Goal: Task Accomplishment & Management: Use online tool/utility

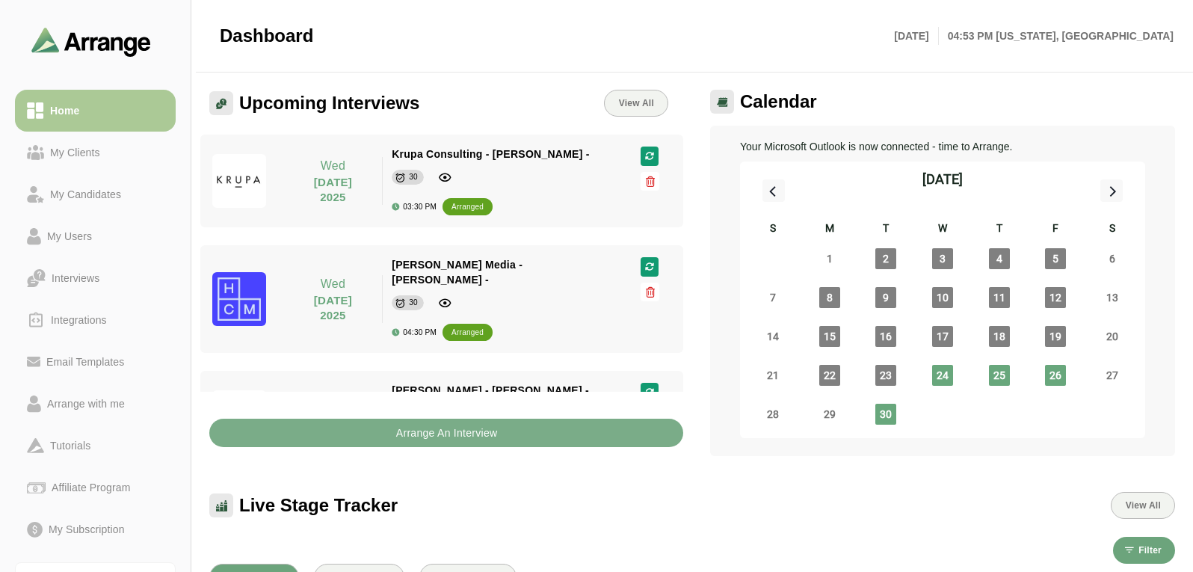
scroll to position [336, 0]
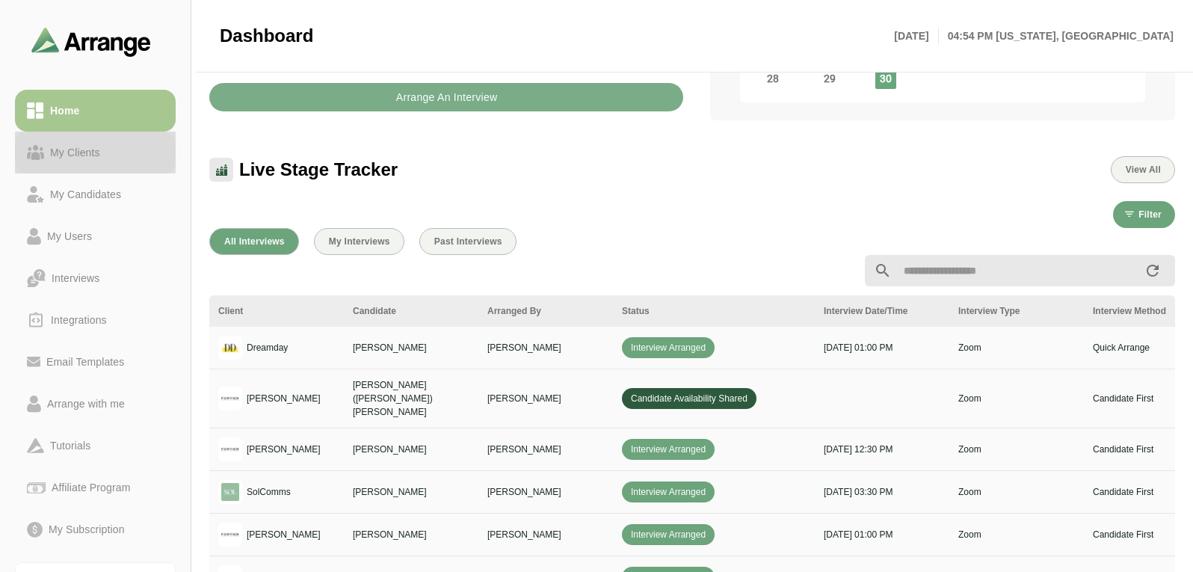
click at [70, 152] on div "My Clients" at bounding box center [75, 153] width 62 height 18
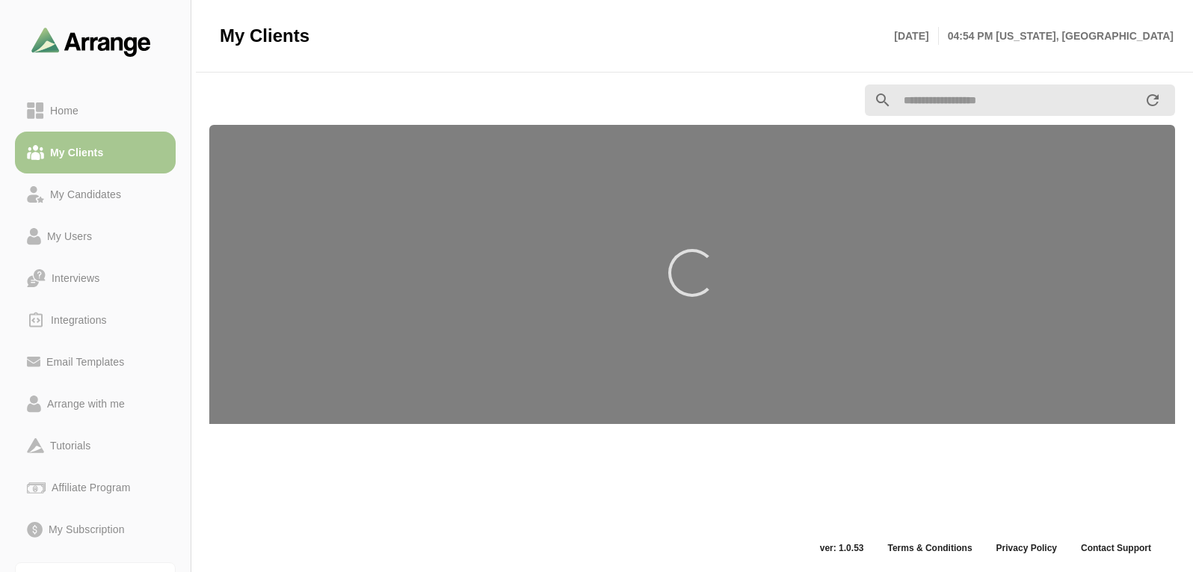
scroll to position [5, 0]
click at [93, 87] on div "Home My Clients My Candidates My Users Interviews Integrations Email Templates …" at bounding box center [95, 320] width 161 height 472
click at [64, 140] on link "My Clients" at bounding box center [95, 153] width 161 height 42
click at [86, 123] on link "Home" at bounding box center [95, 111] width 161 height 42
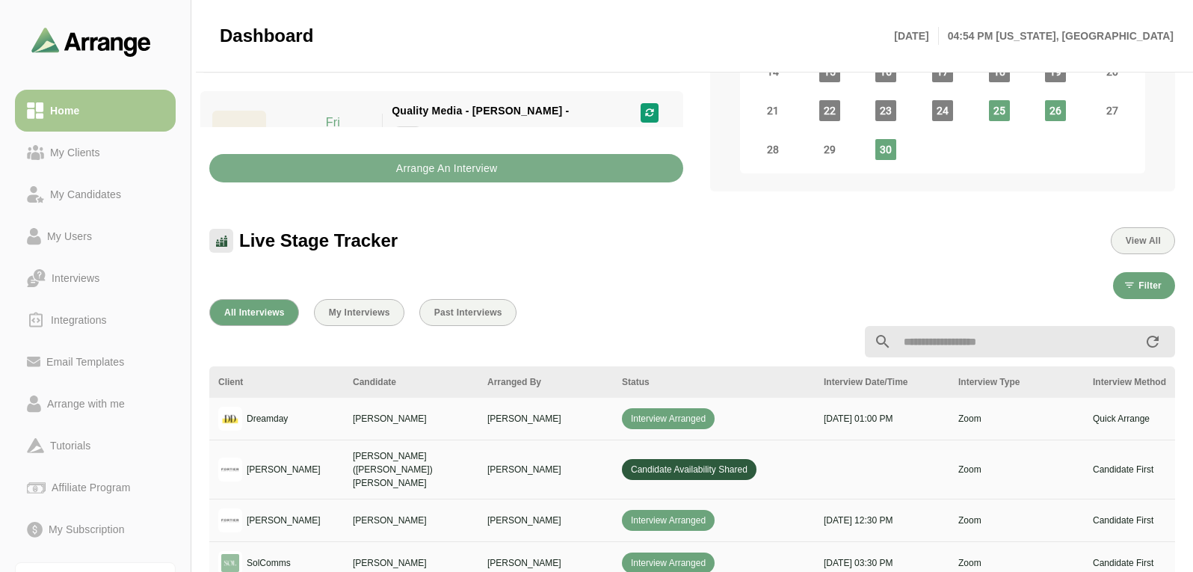
scroll to position [261, 0]
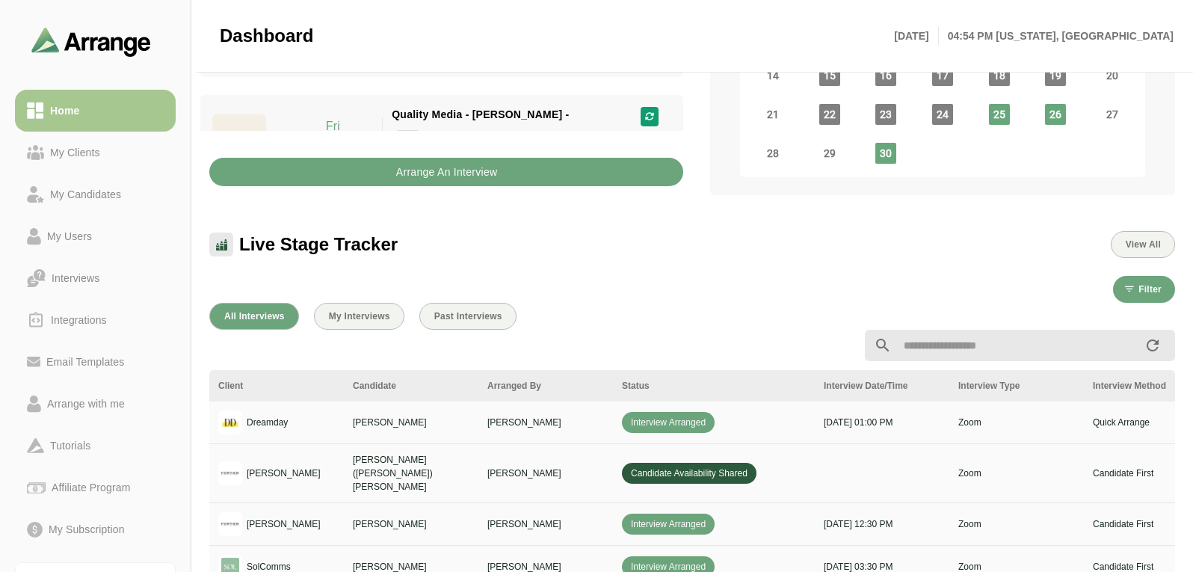
click at [477, 163] on b "Arrange An Interview" at bounding box center [446, 172] width 102 height 28
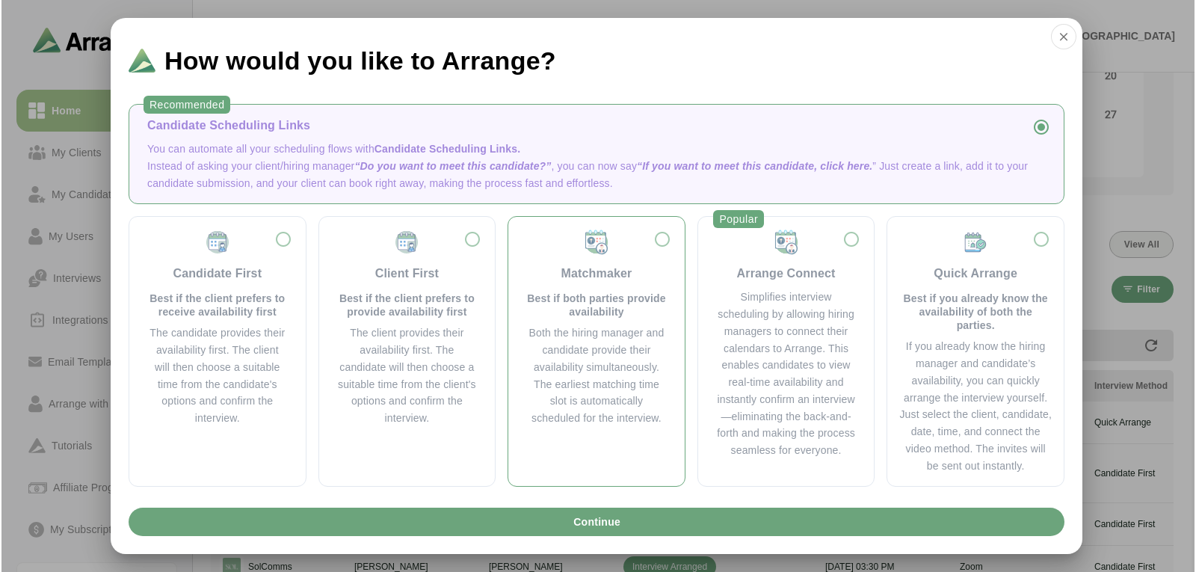
scroll to position [0, 0]
click at [253, 151] on p "You can automate all your scheduling flows with Candidate Scheduling Links." at bounding box center [596, 149] width 899 height 17
click at [693, 547] on div "Continue" at bounding box center [597, 528] width 972 height 52
click at [648, 525] on button "Continue" at bounding box center [597, 522] width 936 height 28
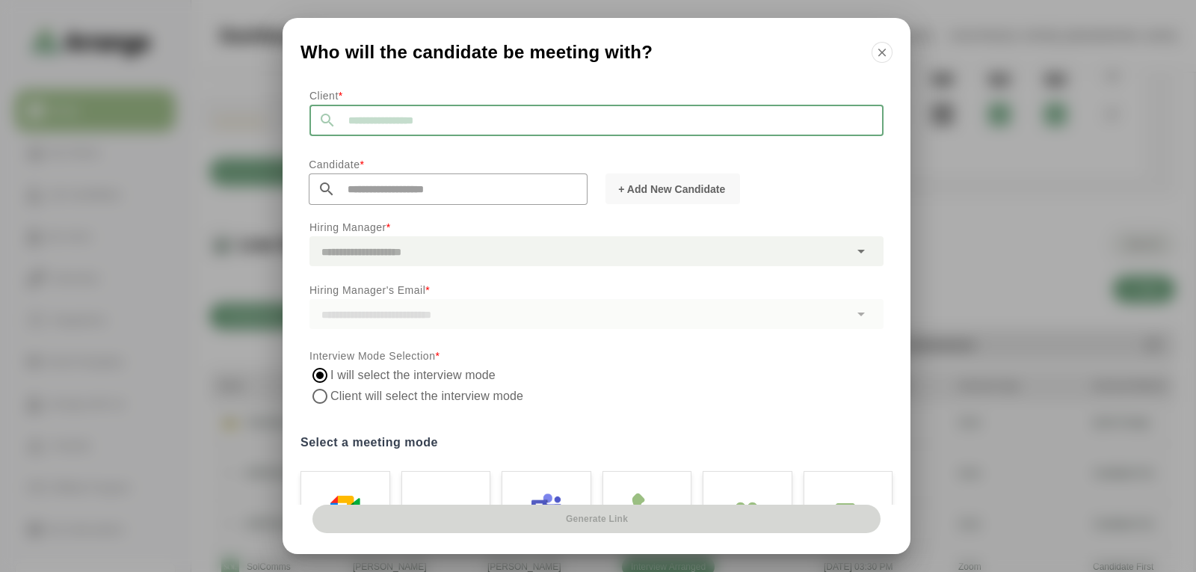
click at [387, 120] on input "text" at bounding box center [609, 120] width 547 height 31
type input "*"
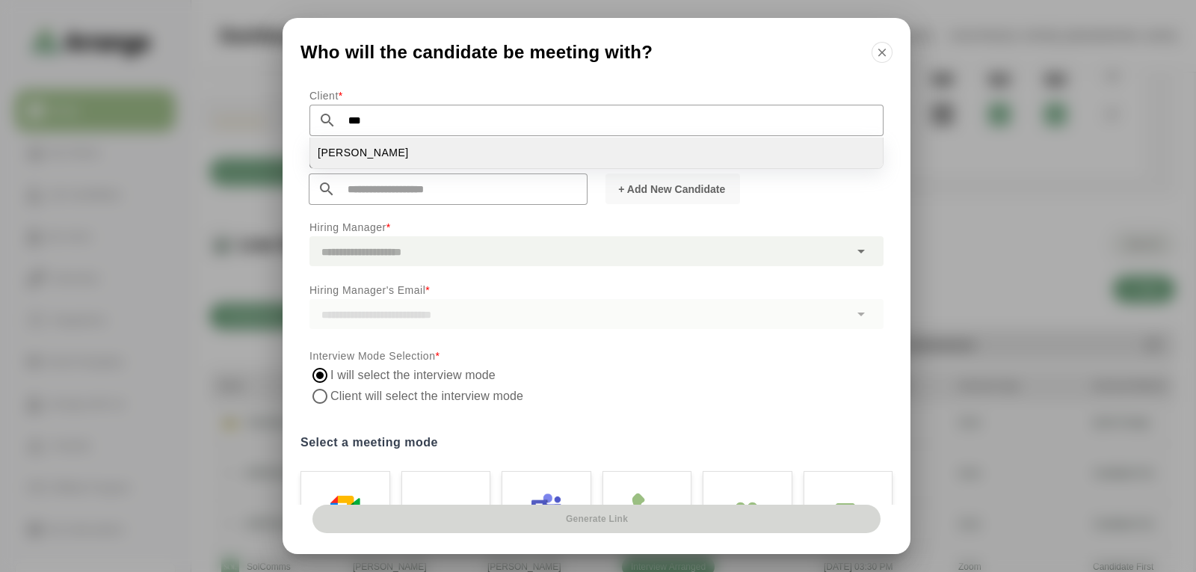
click at [372, 147] on li "[PERSON_NAME]" at bounding box center [596, 153] width 573 height 31
type input "**********"
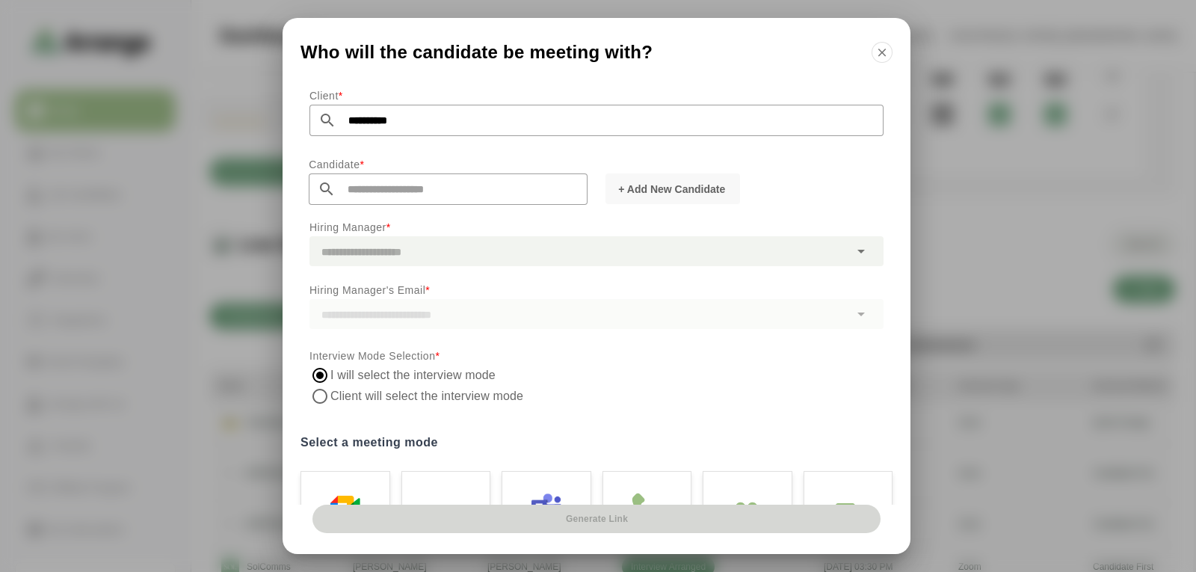
click at [363, 188] on input "text" at bounding box center [462, 188] width 252 height 31
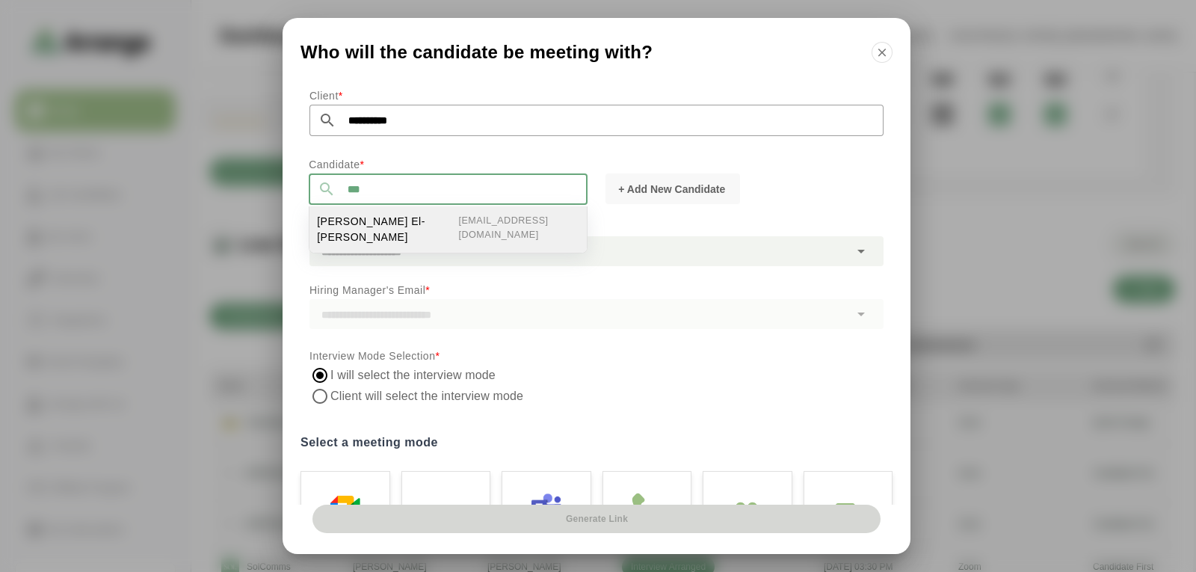
click at [368, 221] on span "[PERSON_NAME] El-[PERSON_NAME]" at bounding box center [387, 229] width 141 height 31
type input "**********"
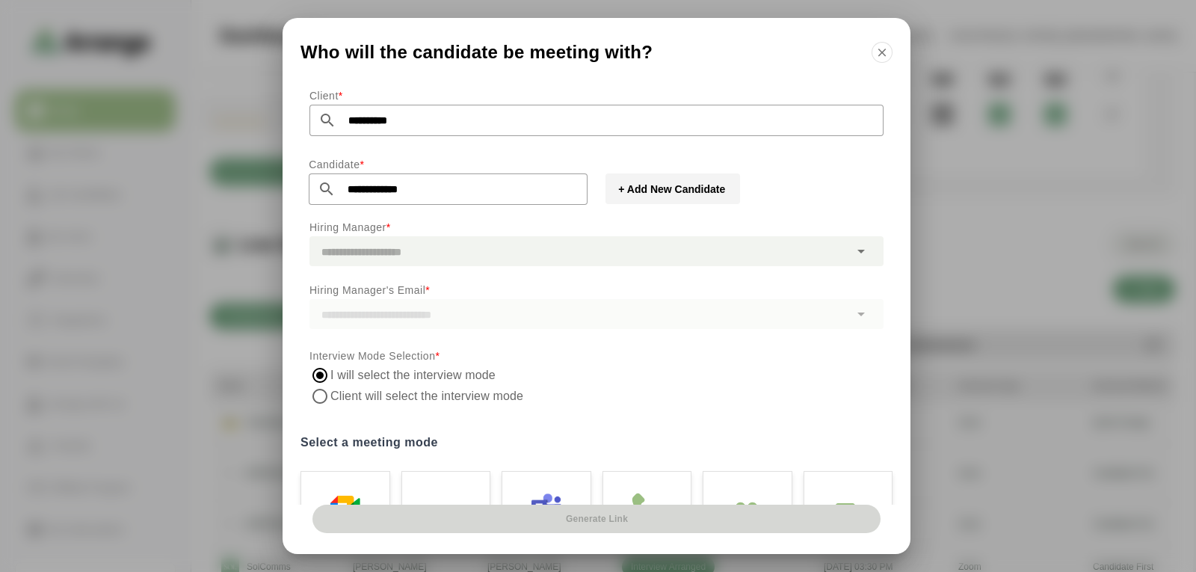
click at [689, 185] on span "+ Add New Candidate" at bounding box center [671, 189] width 108 height 15
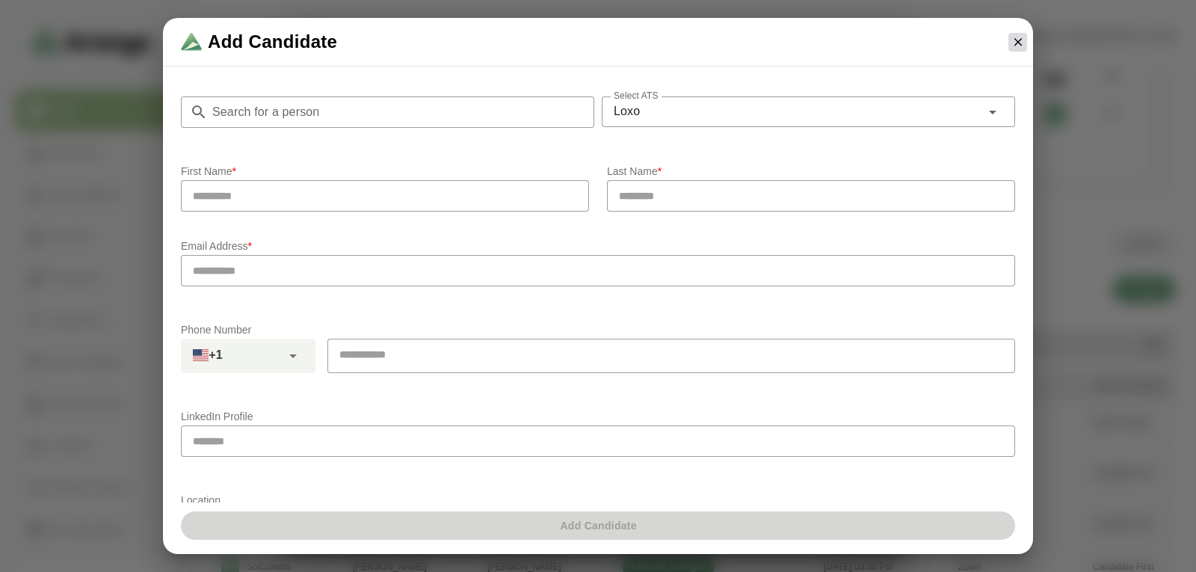
click at [1021, 43] on icon "button" at bounding box center [1017, 41] width 13 height 13
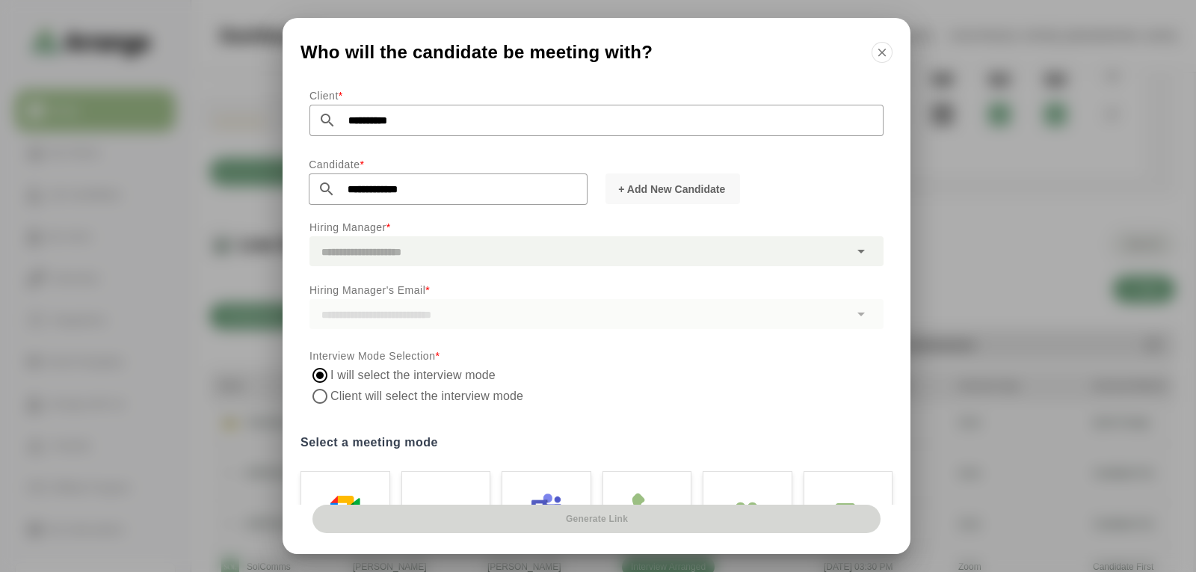
click at [375, 256] on div at bounding box center [579, 251] width 540 height 30
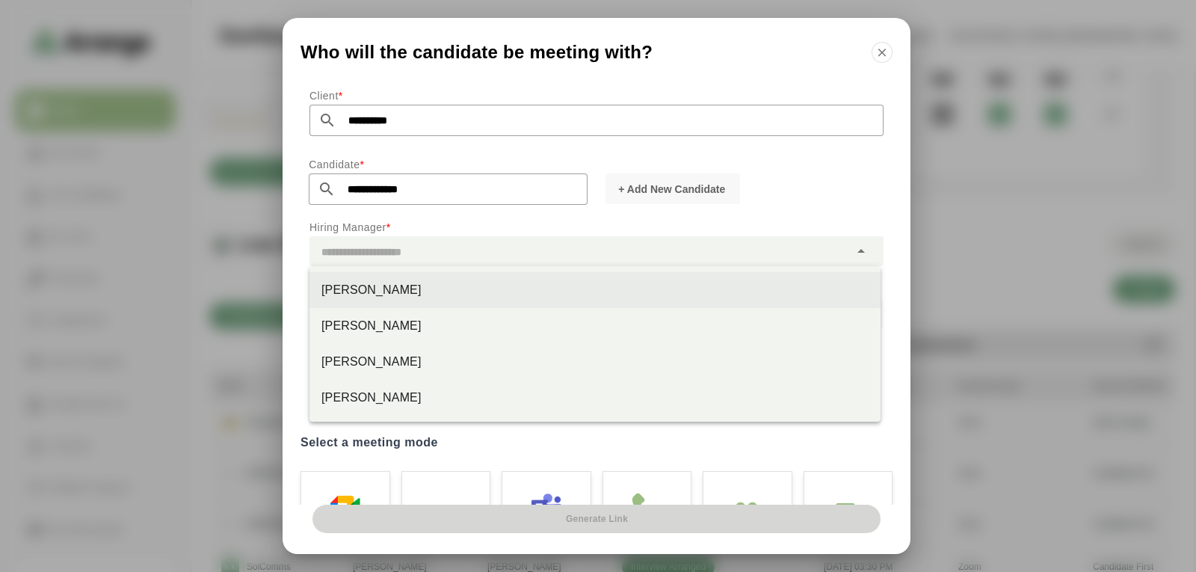
click at [392, 292] on div "[PERSON_NAME]" at bounding box center [594, 290] width 547 height 18
type input "**********"
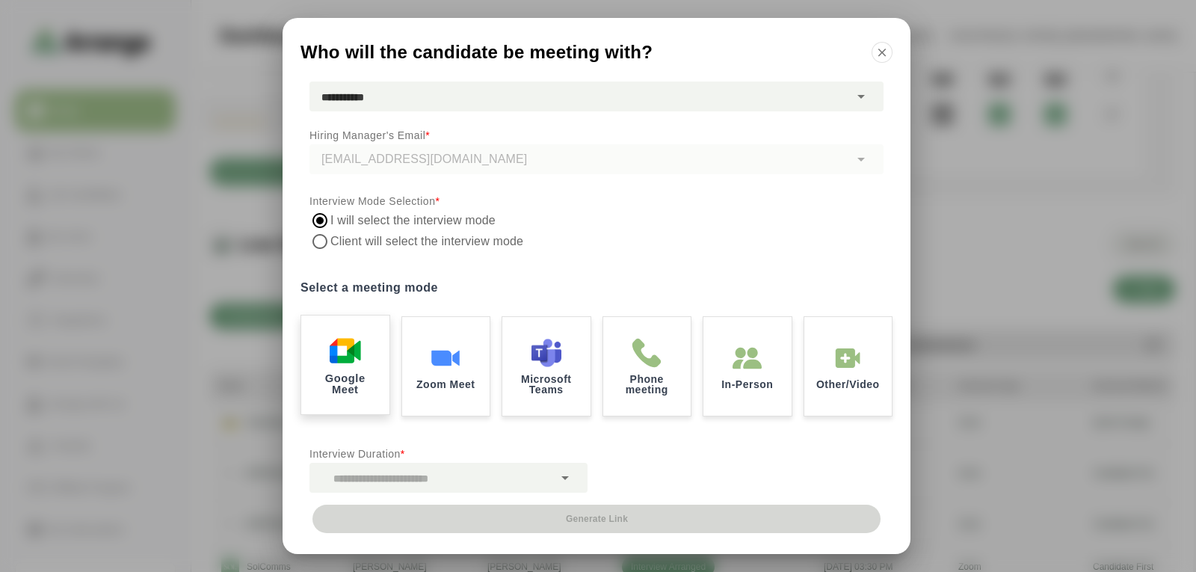
scroll to position [159, 0]
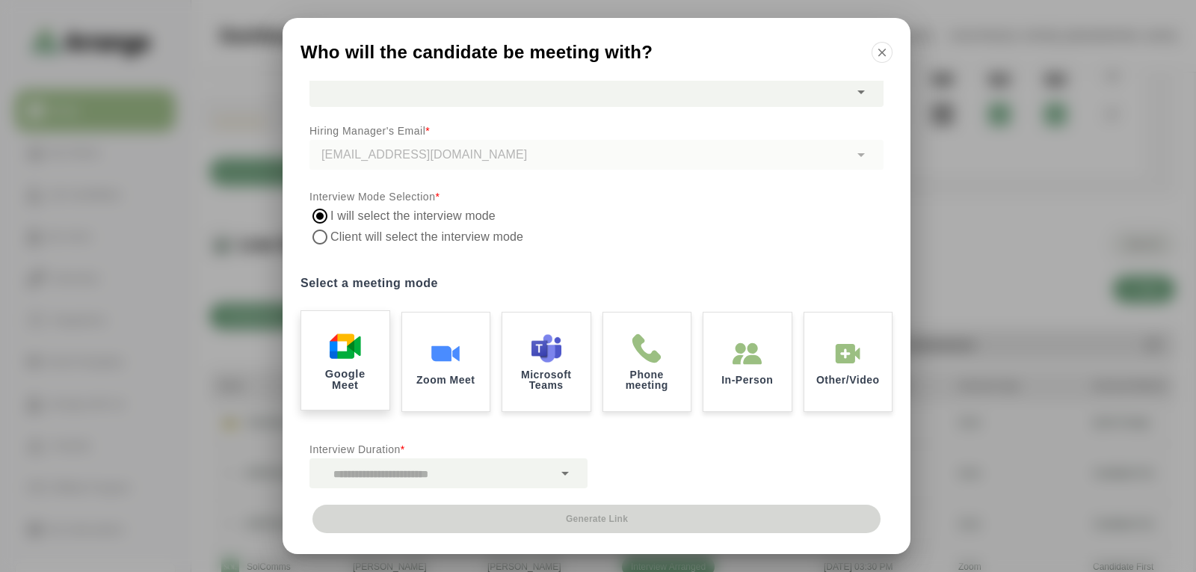
click at [338, 363] on div "Google Meet" at bounding box center [345, 361] width 92 height 104
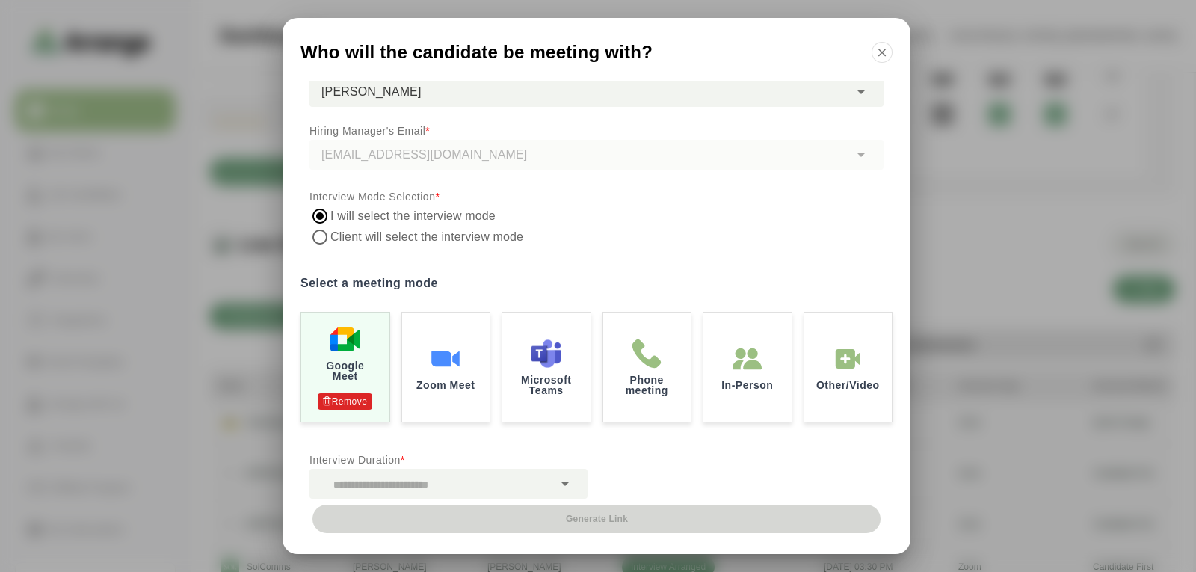
drag, startPoint x: 431, startPoint y: 478, endPoint x: 428, endPoint y: 467, distance: 11.6
click at [432, 478] on div at bounding box center [431, 484] width 244 height 30
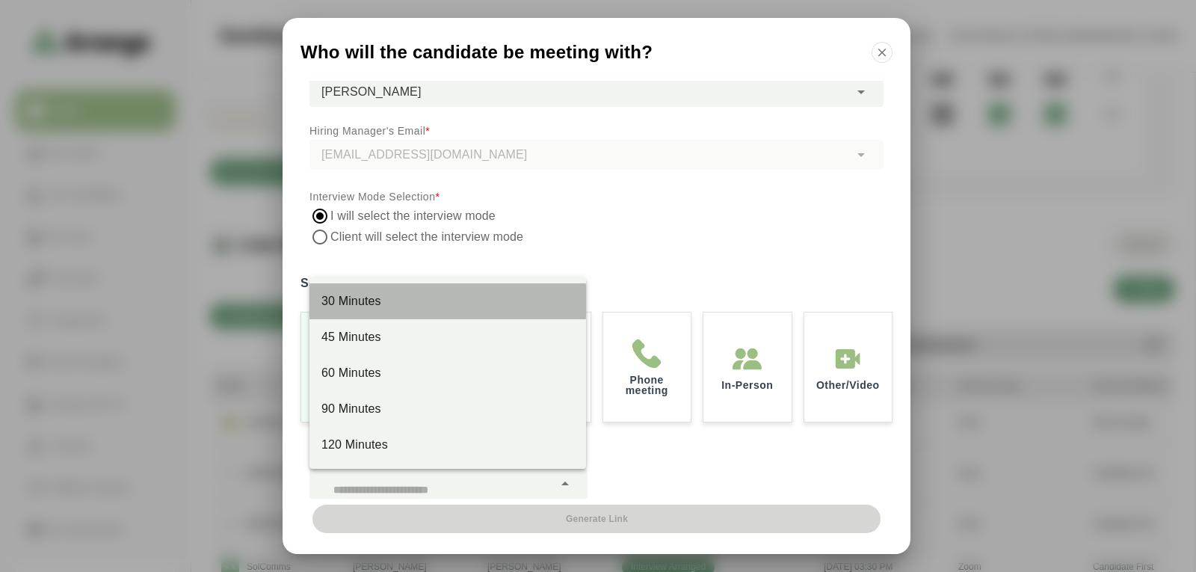
click at [371, 305] on div "30 Minutes" at bounding box center [447, 301] width 253 height 18
type input "**"
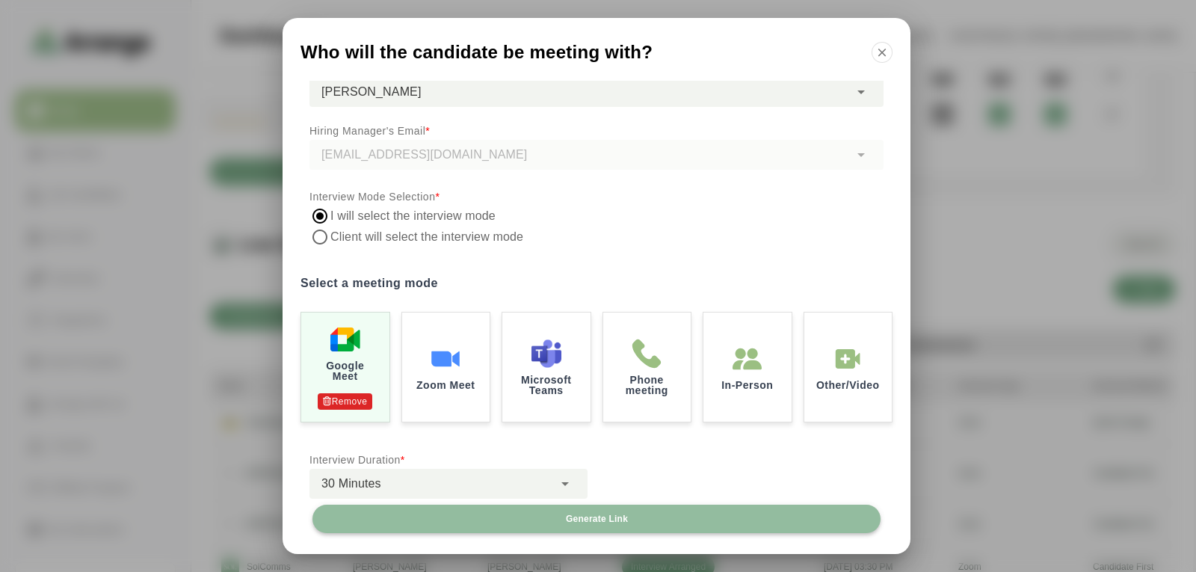
click at [611, 515] on span "Generate Link" at bounding box center [596, 519] width 63 height 12
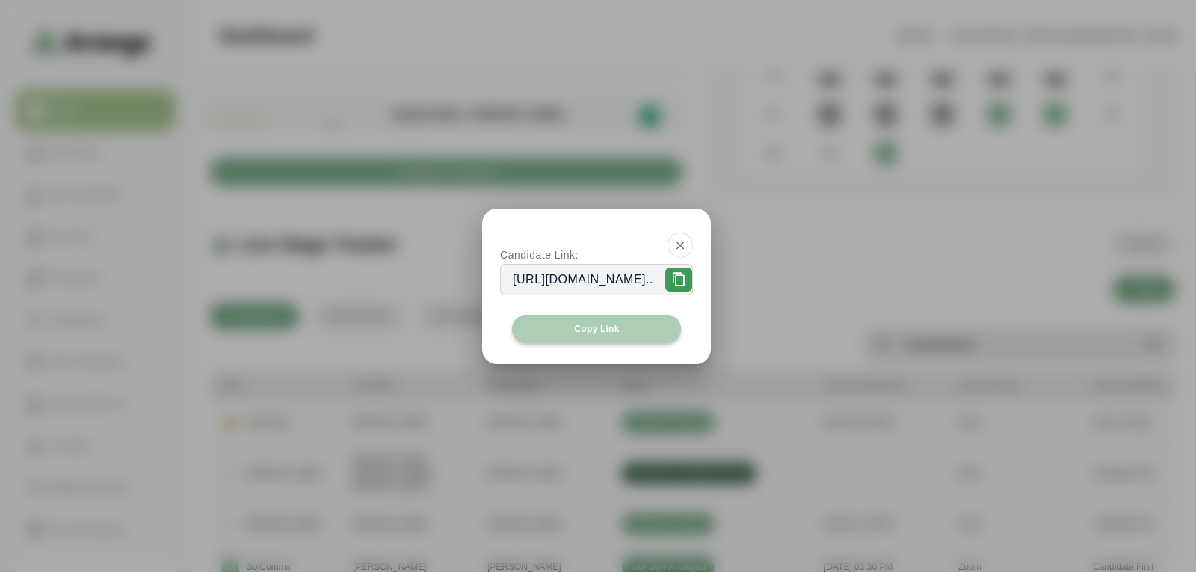
click at [611, 327] on span "Copy Link" at bounding box center [596, 329] width 46 height 12
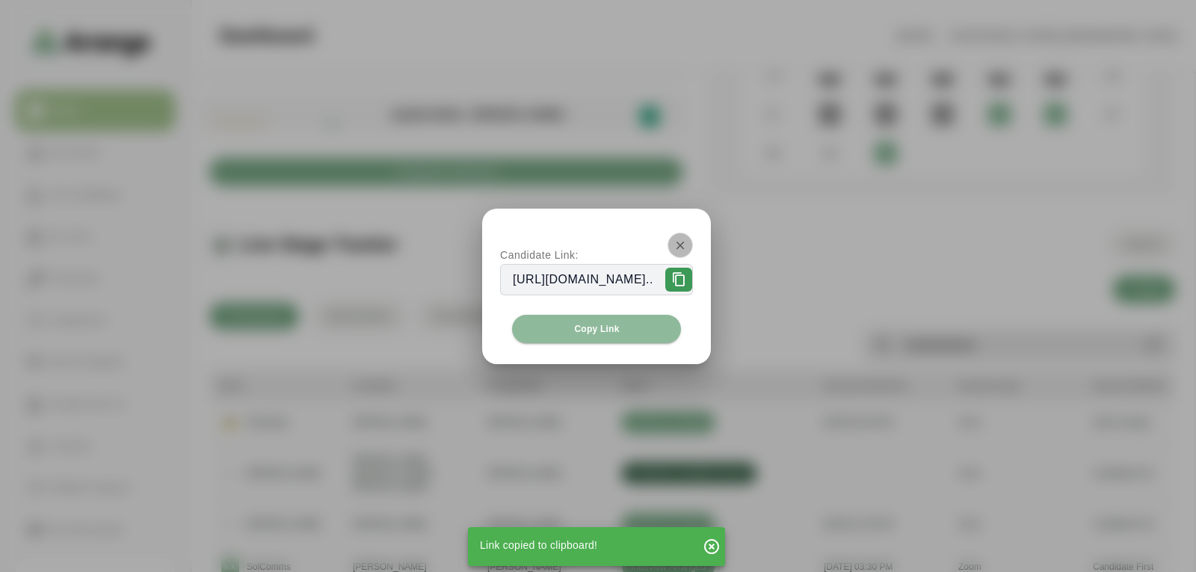
click at [687, 244] on icon "button" at bounding box center [680, 244] width 13 height 13
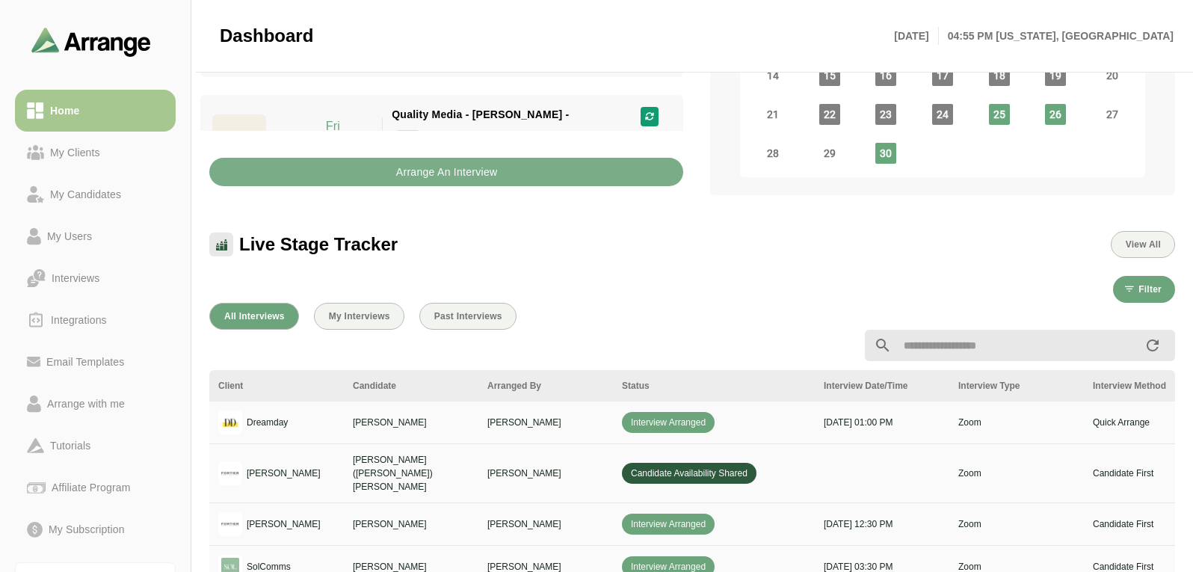
click at [775, 243] on div "Live Stage Tracker View All" at bounding box center [692, 244] width 966 height 27
drag, startPoint x: 490, startPoint y: 314, endPoint x: 537, endPoint y: 312, distance: 46.4
click at [491, 314] on span "Past Interviews" at bounding box center [468, 316] width 69 height 10
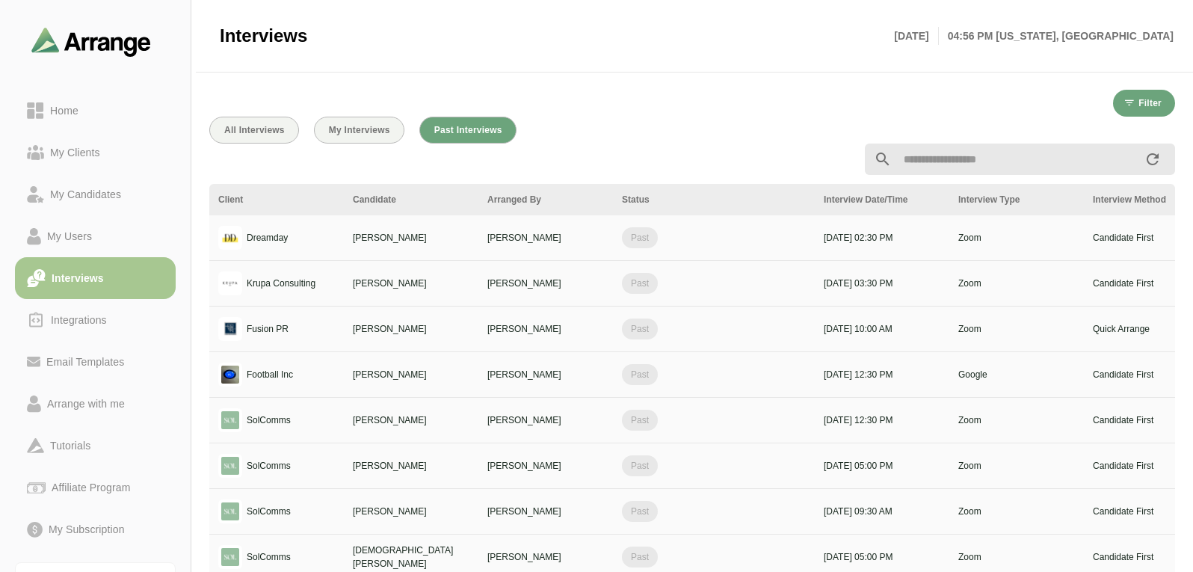
click at [254, 136] on div at bounding box center [692, 159] width 984 height 49
click at [259, 130] on span "All Interviews" at bounding box center [254, 130] width 61 height 10
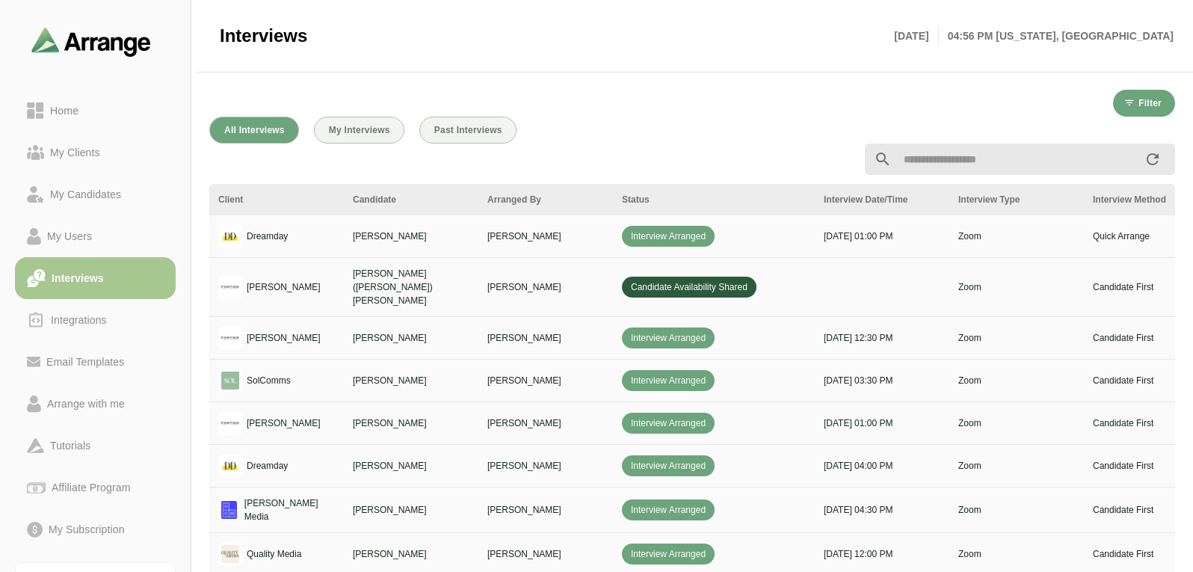
scroll to position [2, 0]
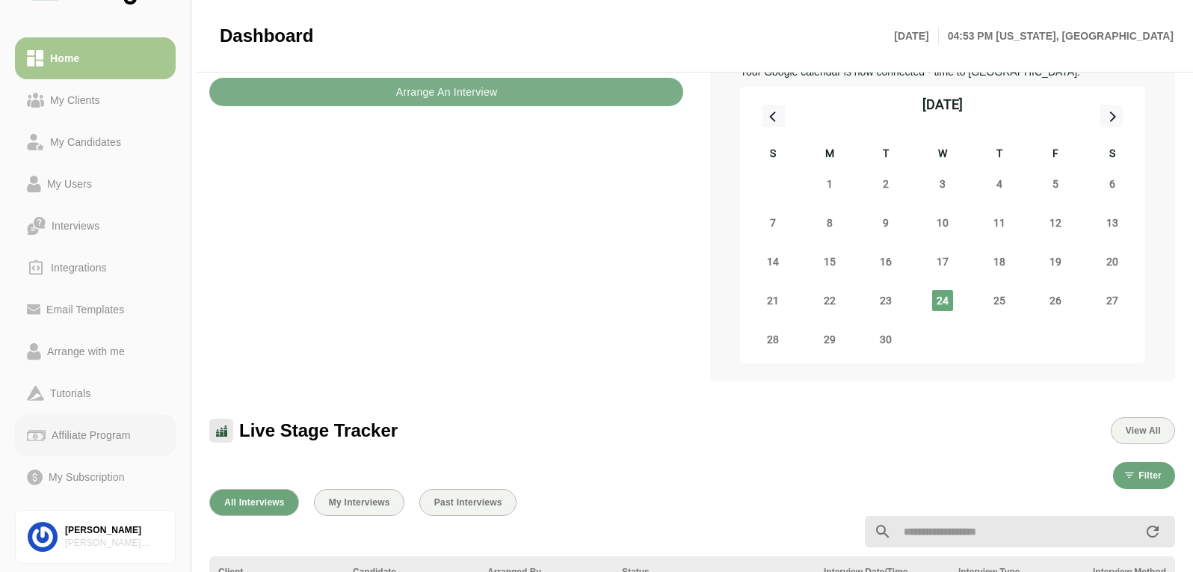
scroll to position [75, 0]
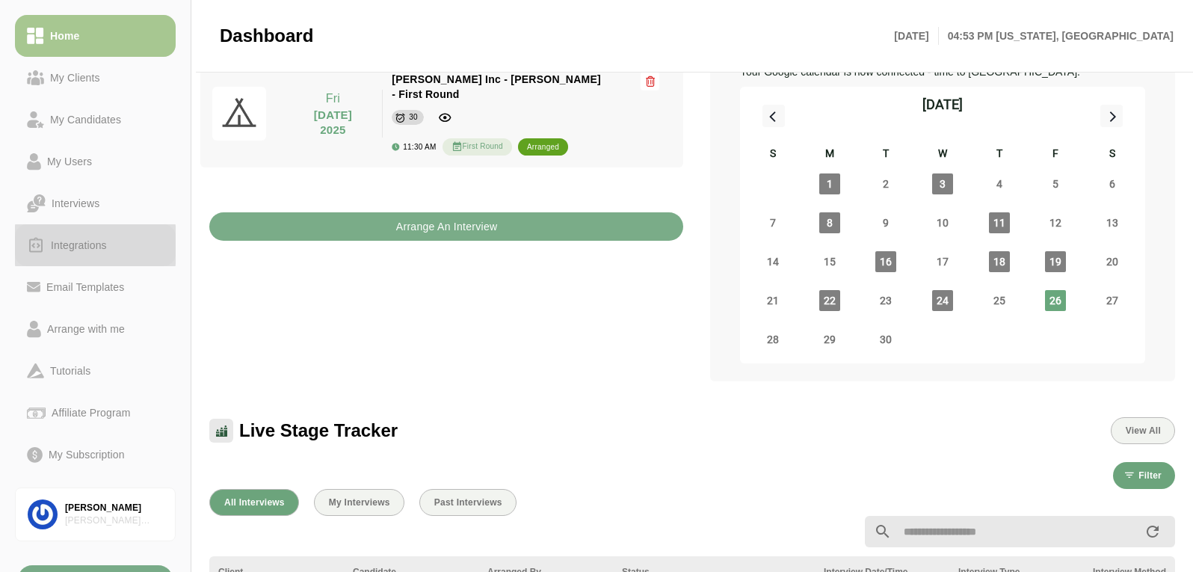
click at [83, 244] on div "Integrations" at bounding box center [79, 245] width 68 height 18
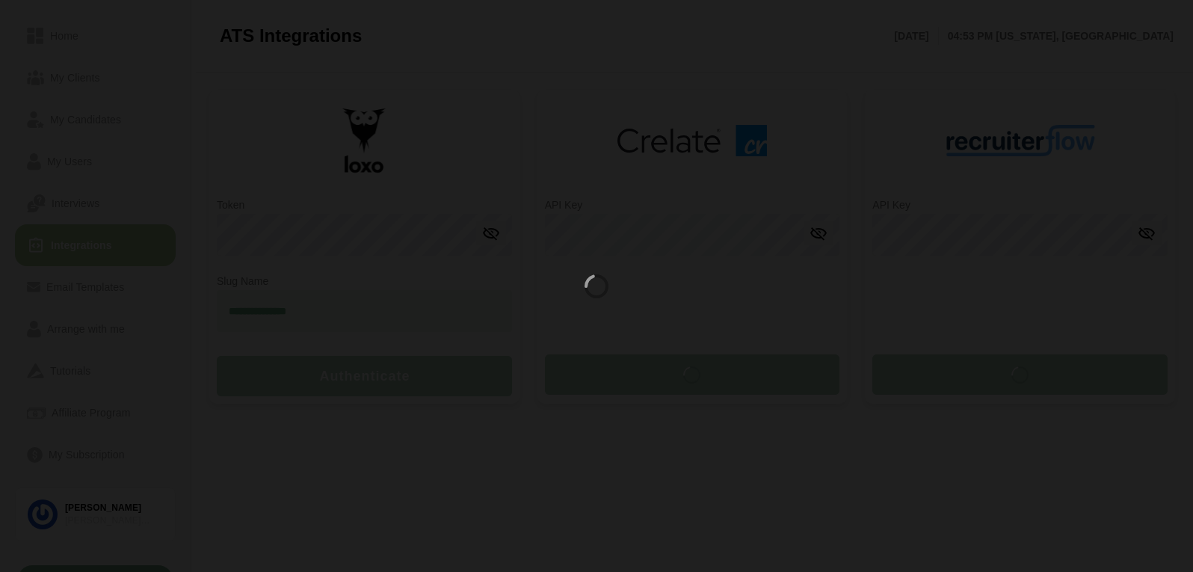
type input "**********"
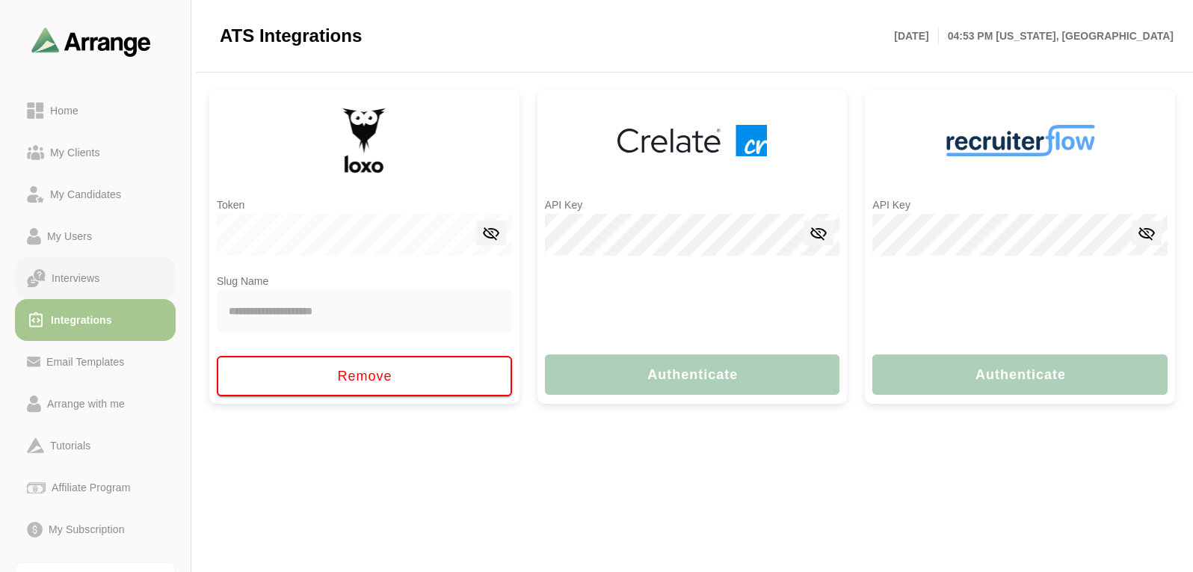
scroll to position [96, 0]
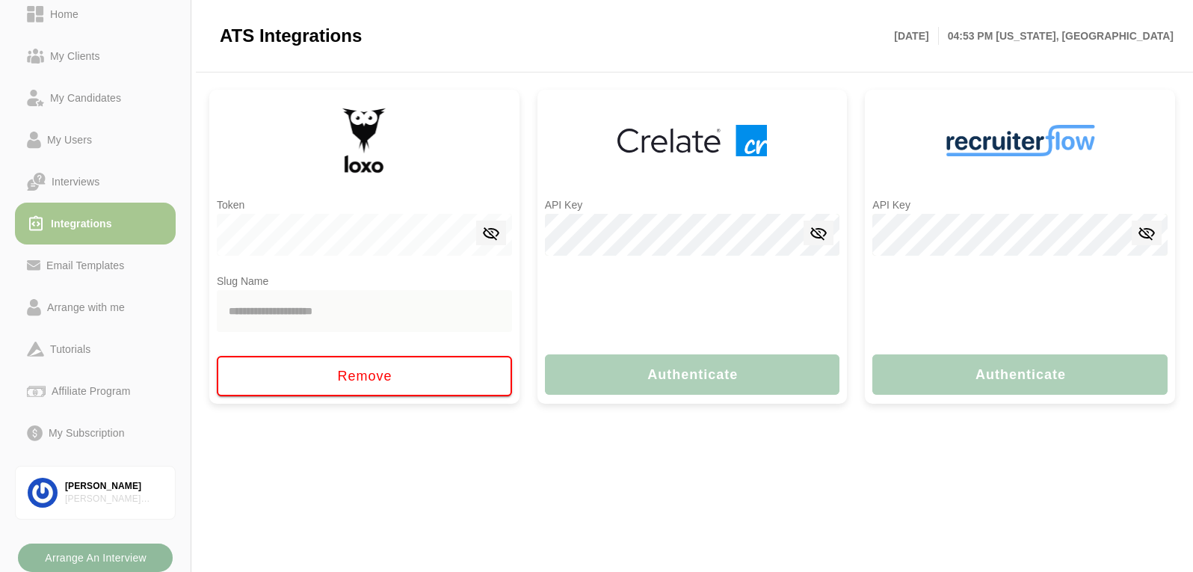
click at [129, 544] on b "Arrange An Interview" at bounding box center [95, 557] width 102 height 28
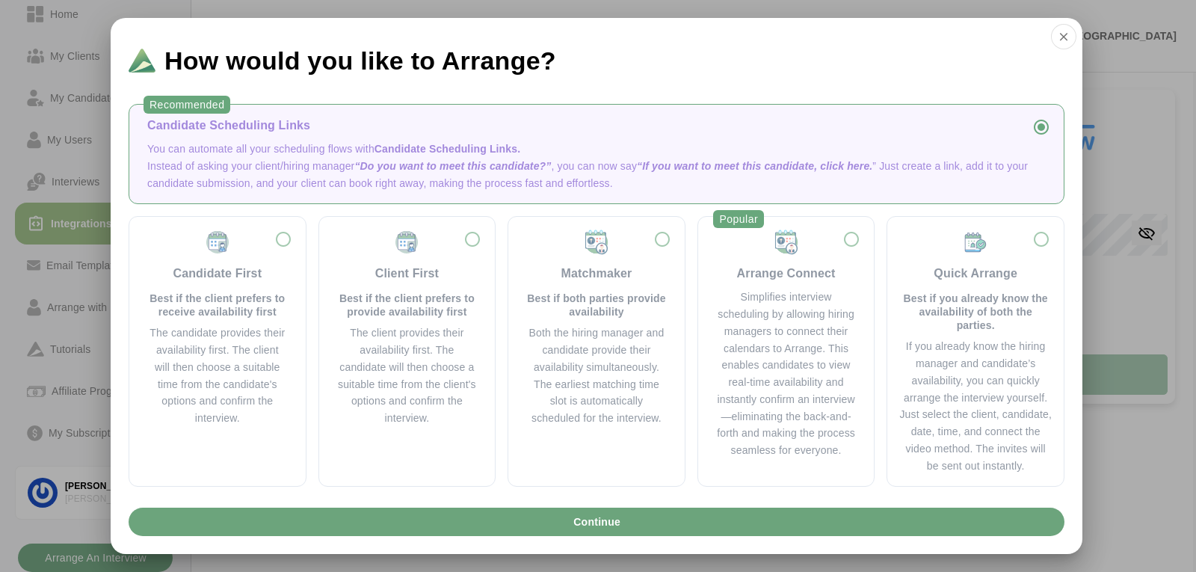
click at [314, 144] on p "You can automate all your scheduling flows with Candidate Scheduling Links." at bounding box center [596, 149] width 899 height 17
click at [814, 344] on div "Simplifies interview scheduling by allowing hiring managers to connect their ca…" at bounding box center [786, 374] width 141 height 170
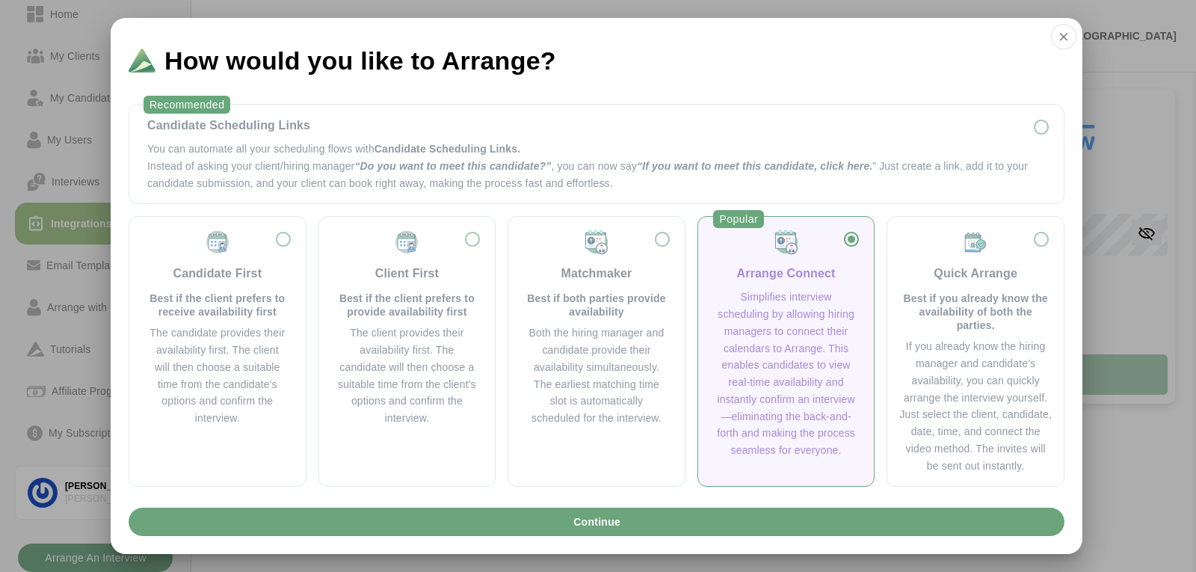
drag, startPoint x: 618, startPoint y: 141, endPoint x: 789, endPoint y: 239, distance: 197.6
click at [621, 142] on p "You can automate all your scheduling flows with Candidate Scheduling Links." at bounding box center [596, 149] width 899 height 17
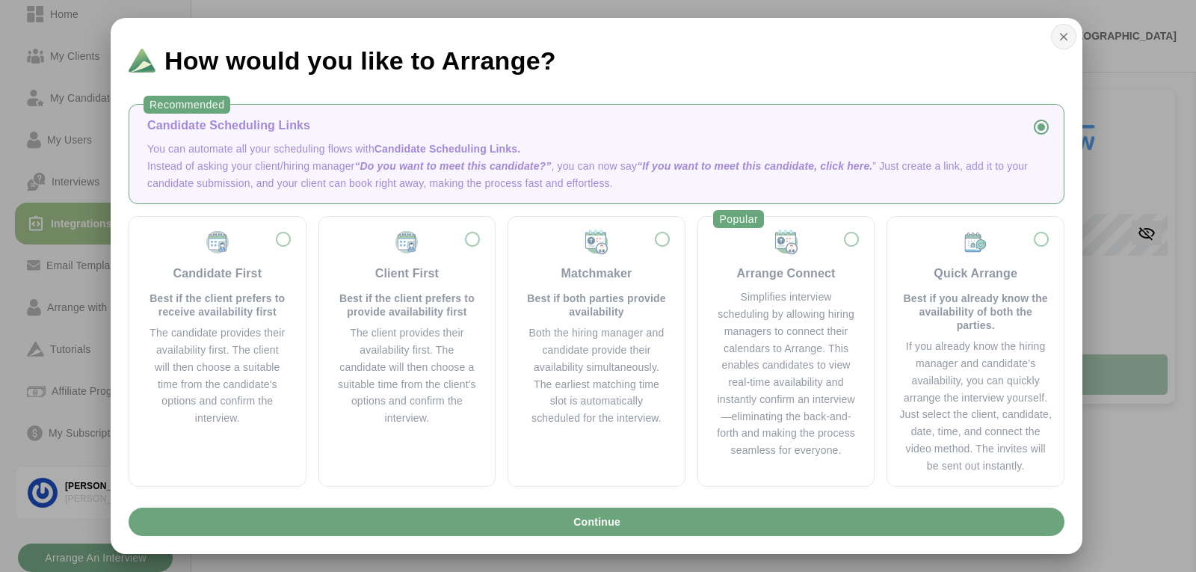
click at [1055, 46] on button "button" at bounding box center [1063, 36] width 25 height 25
